Goal: Task Accomplishment & Management: Manage account settings

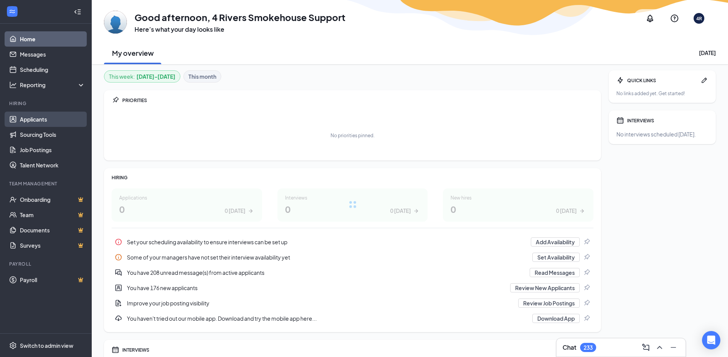
click at [26, 121] on link "Applicants" at bounding box center [52, 119] width 65 height 15
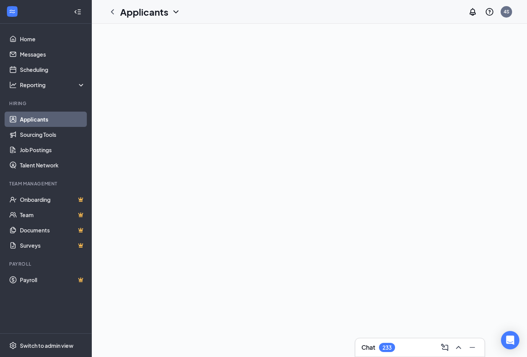
click at [298, 191] on div at bounding box center [309, 190] width 435 height 333
